Goal: Task Accomplishment & Management: Complete application form

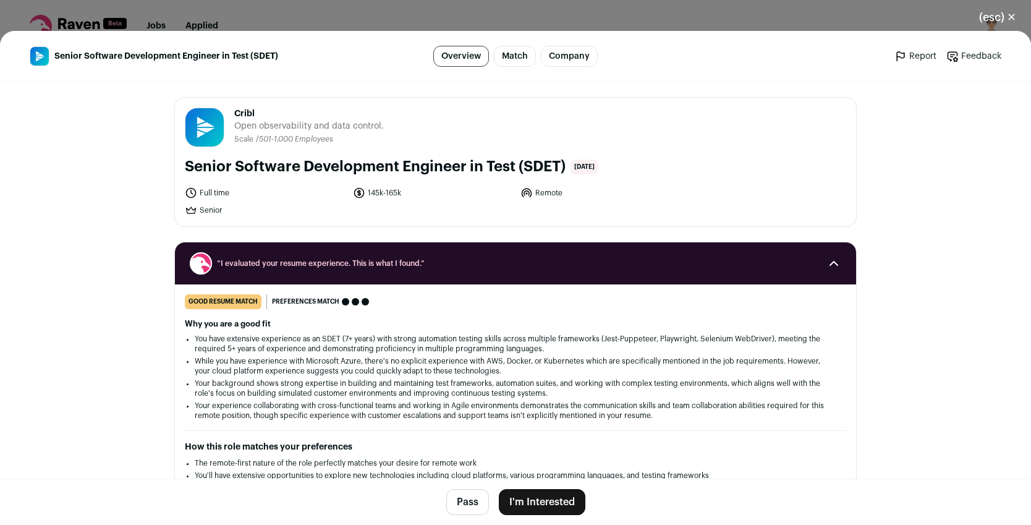
click at [526, 507] on button "I'm Interested" at bounding box center [542, 502] width 87 height 26
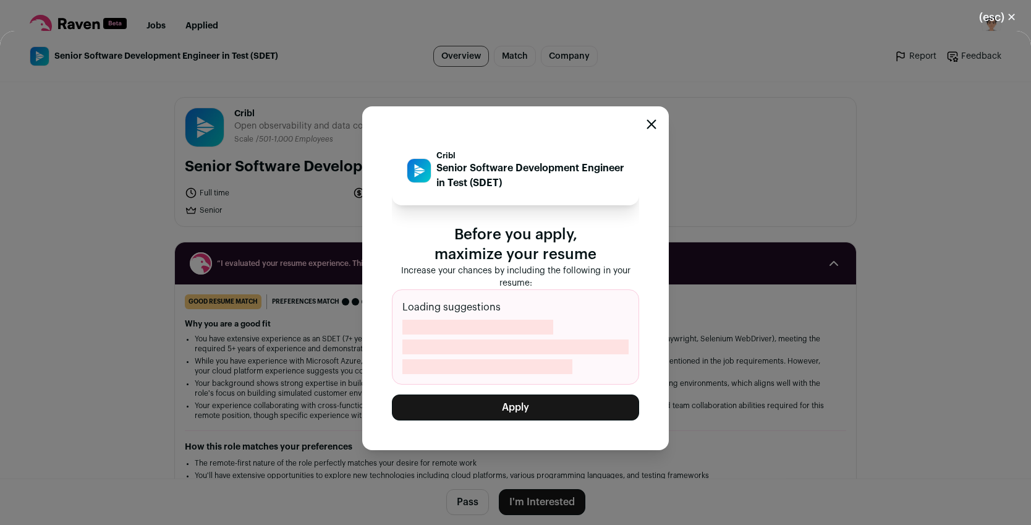
click at [515, 406] on button "Apply" at bounding box center [515, 407] width 247 height 26
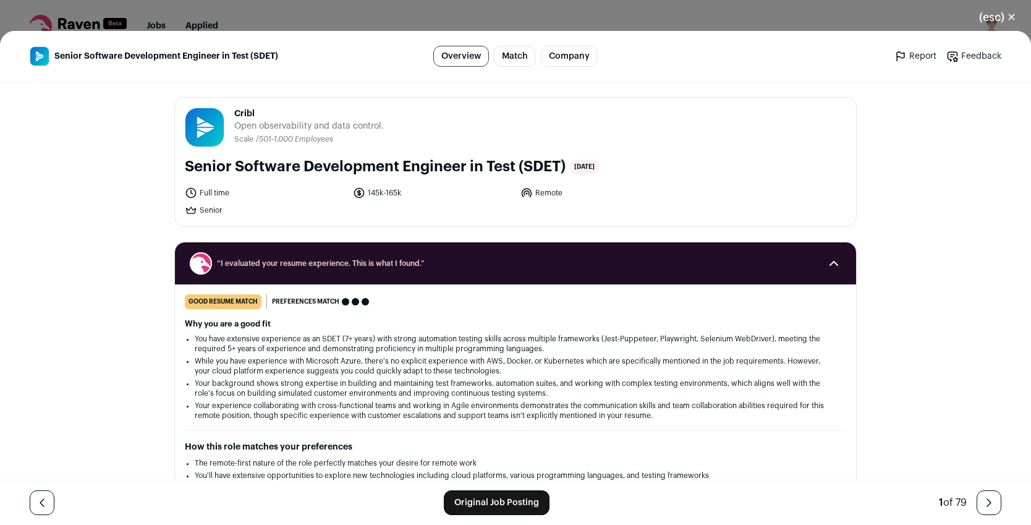
click at [362, 23] on div "(esc) ✕ Senior Software Development Engineer in Test (SDET) Overview Match Comp…" at bounding box center [515, 262] width 1031 height 525
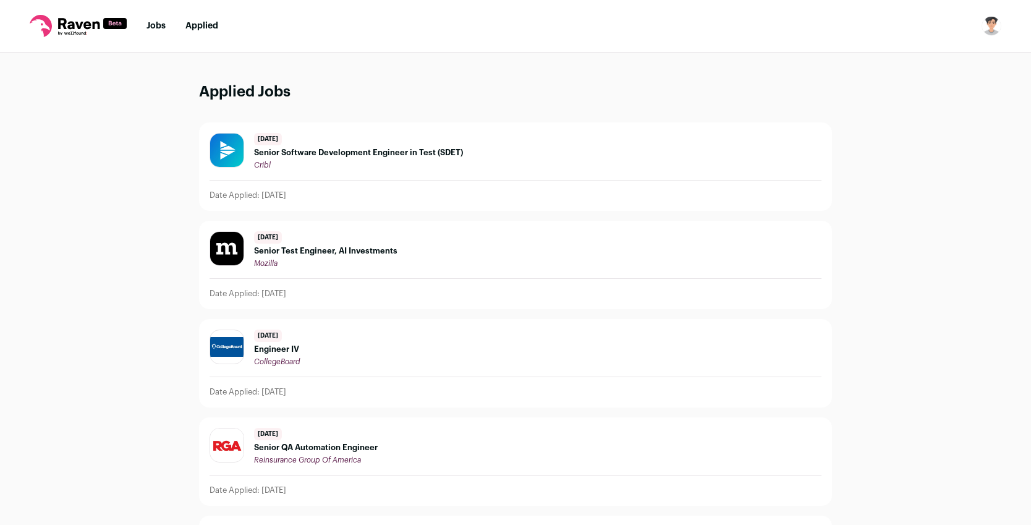
click at [339, 163] on div "Cribl" at bounding box center [358, 165] width 209 height 10
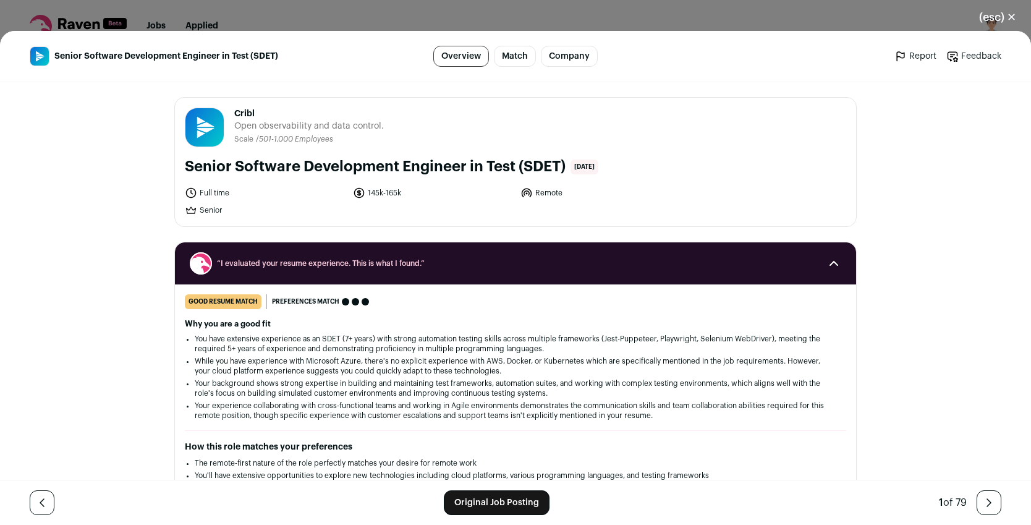
click at [525, 61] on link "Match" at bounding box center [515, 56] width 42 height 21
click at [467, 59] on link "Overview" at bounding box center [461, 56] width 56 height 21
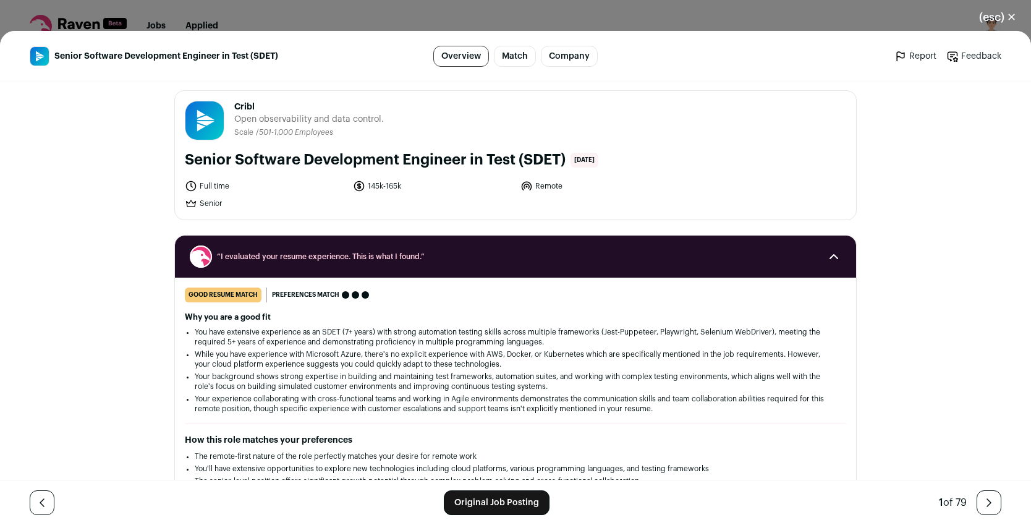
click at [512, 27] on div "(esc) ✕ Senior Software Development Engineer in Test (SDET) Overview Match Comp…" at bounding box center [515, 262] width 1031 height 525
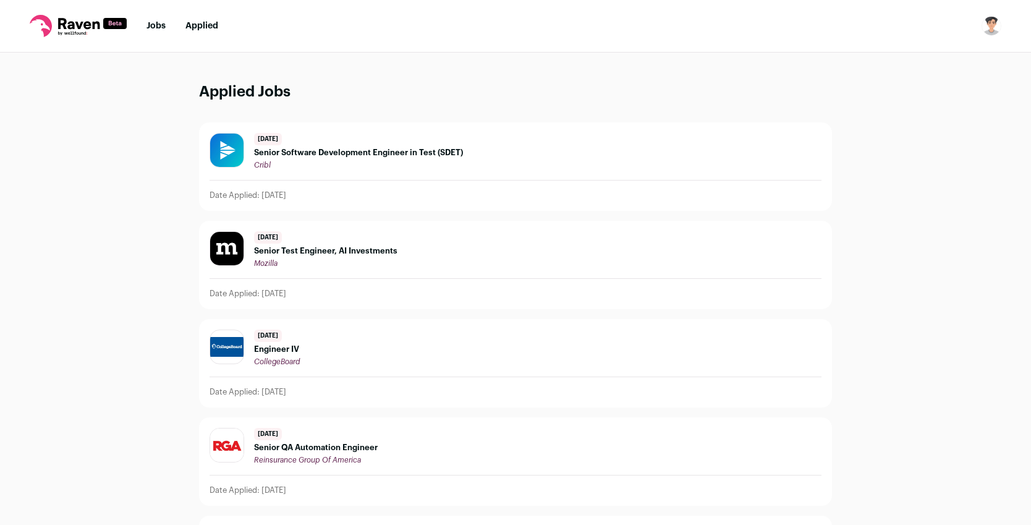
click at [353, 148] on span "Senior Software Development Engineer in Test (SDET)" at bounding box center [358, 153] width 209 height 10
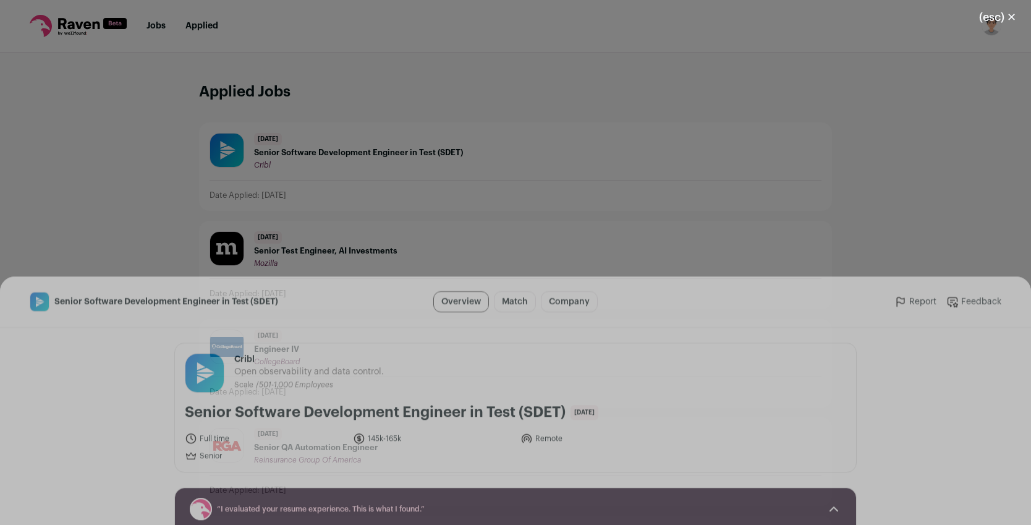
click at [502, 503] on link "Original Job Posting" at bounding box center [497, 502] width 106 height 25
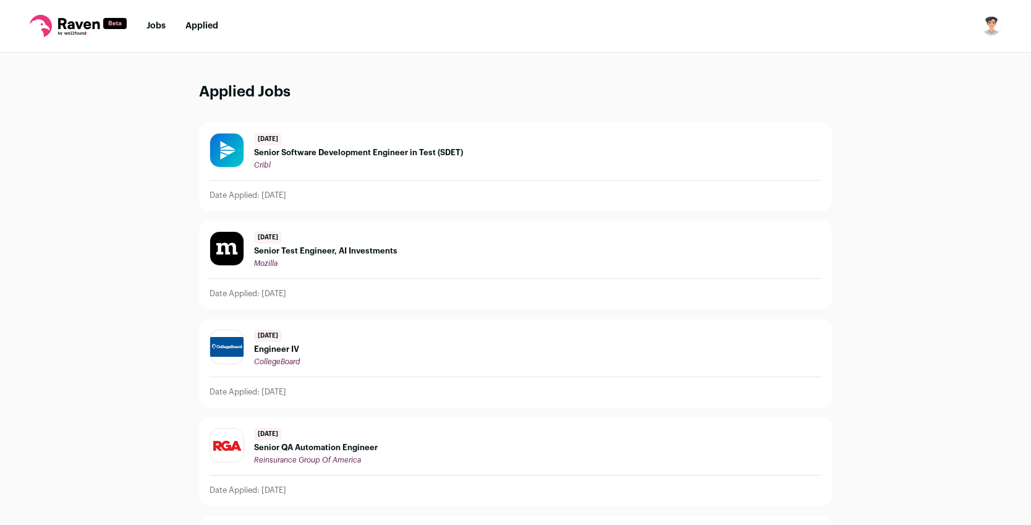
click at [158, 28] on link "Jobs" at bounding box center [155, 26] width 19 height 9
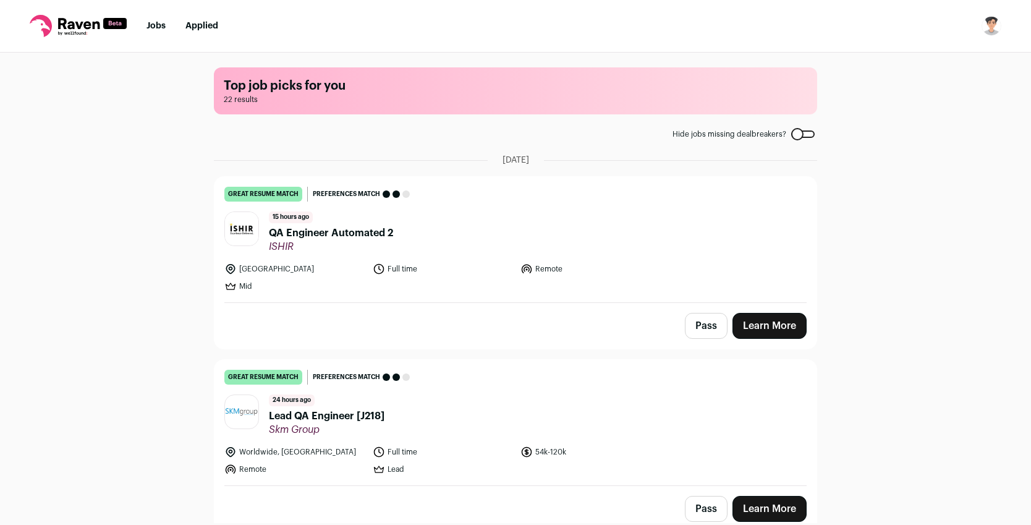
click at [359, 232] on span "QA Engineer Automated 2" at bounding box center [331, 233] width 124 height 15
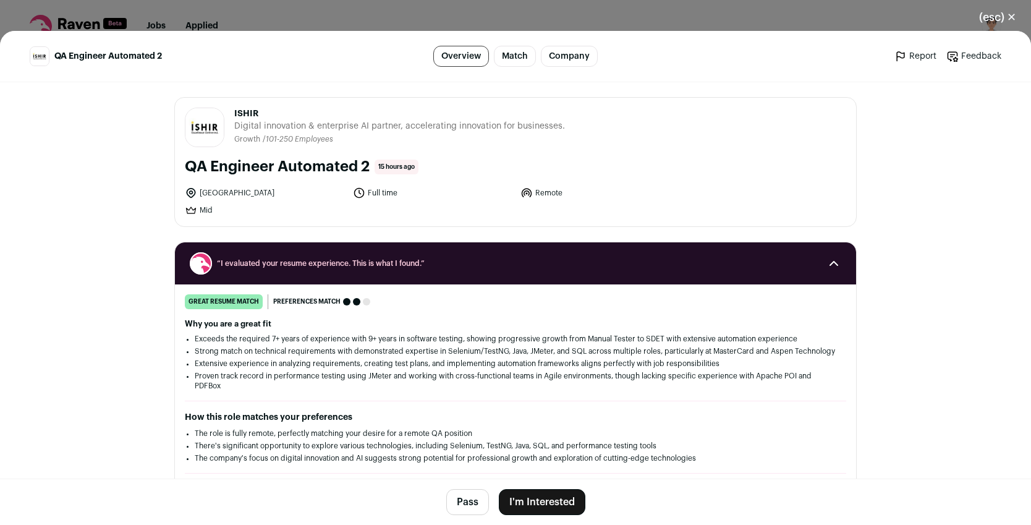
click at [559, 496] on button "I'm Interested" at bounding box center [542, 502] width 87 height 26
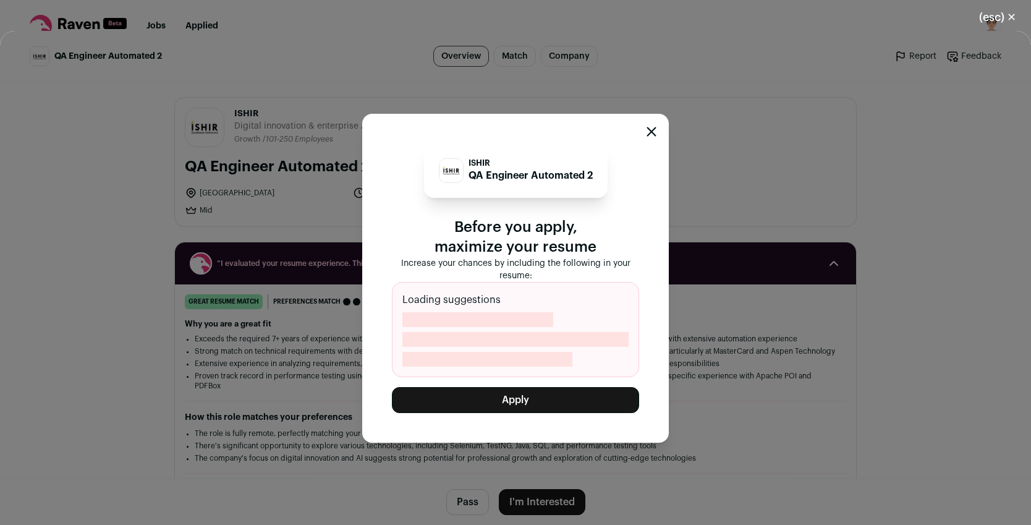
click at [523, 405] on button "Apply" at bounding box center [515, 400] width 247 height 26
